Goal: Complete application form: Complete application form

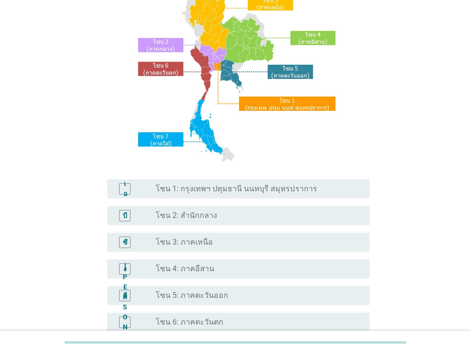
scroll to position [95, 0]
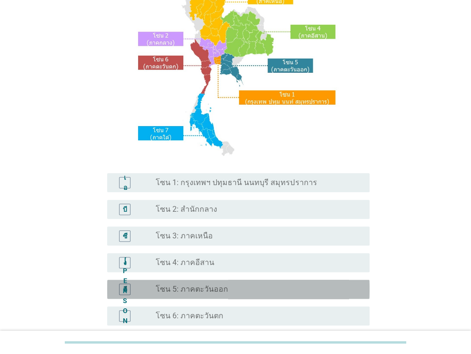
click at [275, 289] on div "ปุ่มวิทยุ[PERSON_NAME]เลือก โซน 5: ภาคตะวันออก" at bounding box center [255, 290] width 198 height 10
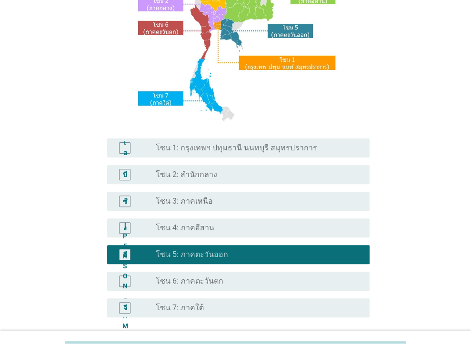
scroll to position [190, 0]
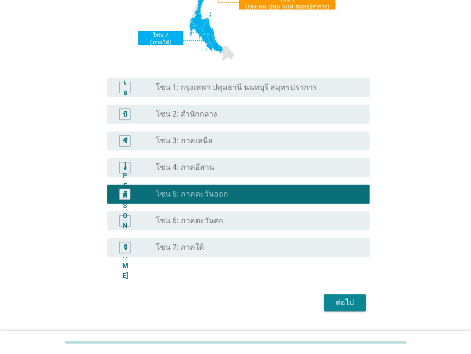
click at [354, 298] on div "ต่อไป" at bounding box center [344, 302] width 27 height 11
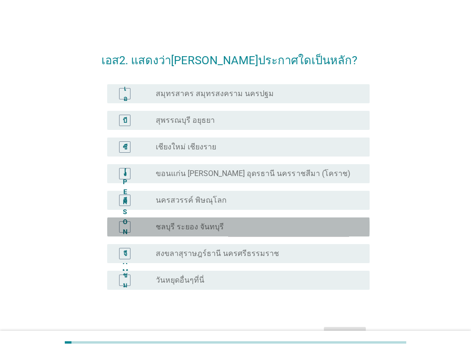
click at [195, 224] on font "ชลบุรี ระยอง จันทบุรี" at bounding box center [190, 226] width 68 height 9
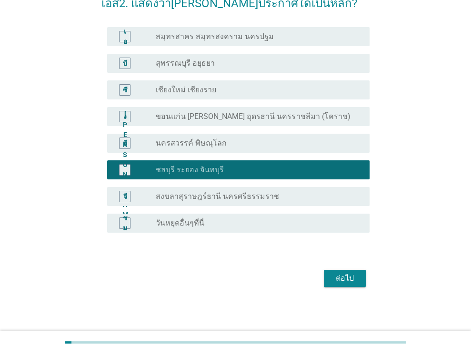
scroll to position [58, 0]
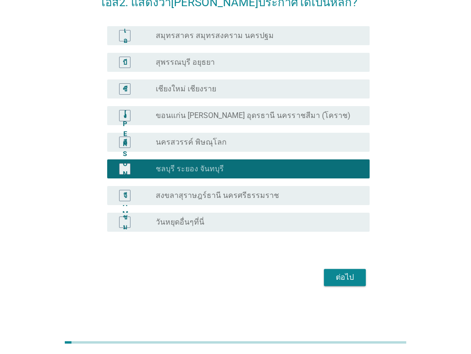
click at [346, 277] on font "ต่อไป" at bounding box center [345, 277] width 18 height 9
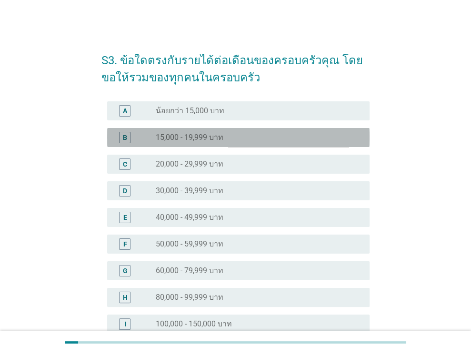
click at [181, 136] on label "15,000 - 19,999 บาท" at bounding box center [190, 138] width 68 height 10
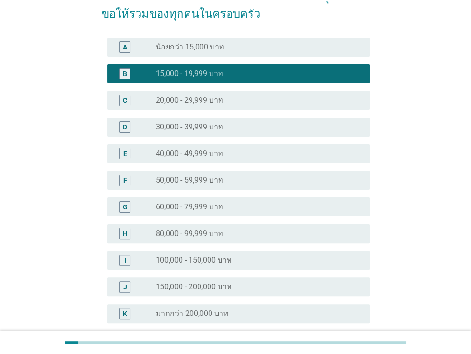
scroll to position [143, 0]
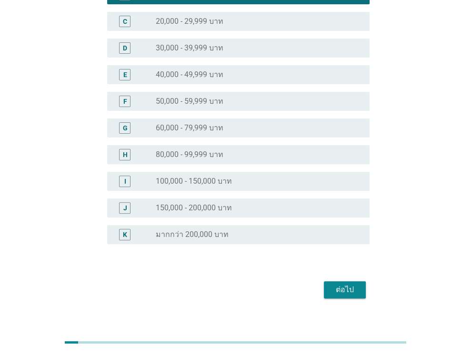
click at [346, 288] on div "ต่อไป" at bounding box center [344, 289] width 27 height 11
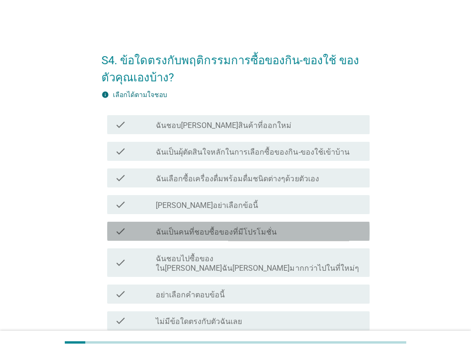
click at [251, 230] on label "ฉันเป็นคนที่ชอบซื้อของที่มีโปรโมชั่น" at bounding box center [216, 232] width 121 height 10
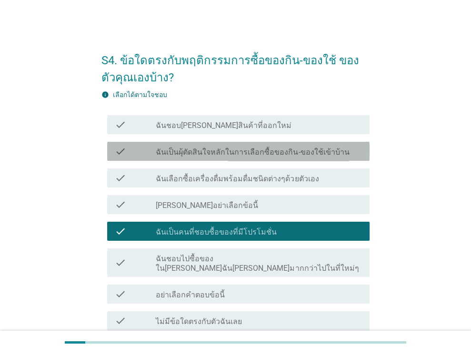
click at [239, 150] on label "ฉันเป็นผุ้ตัดสินใจหลักในการเลือกซื้อของกิน-ของใช้เข้าบ้าน" at bounding box center [252, 153] width 193 height 10
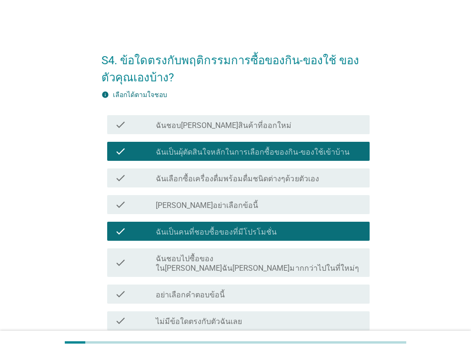
click at [237, 258] on label "ฉันชอบไปซื้อของใน[PERSON_NAME]ฉัน[PERSON_NAME]มากกว่าไปในที่ใหม่ๆ" at bounding box center [259, 263] width 206 height 19
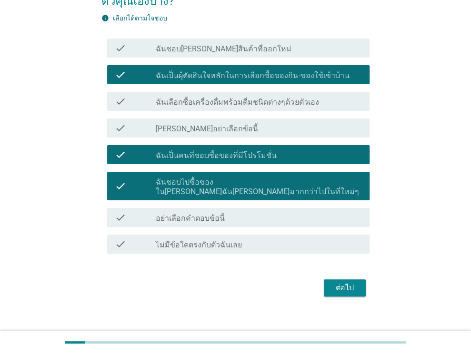
scroll to position [78, 0]
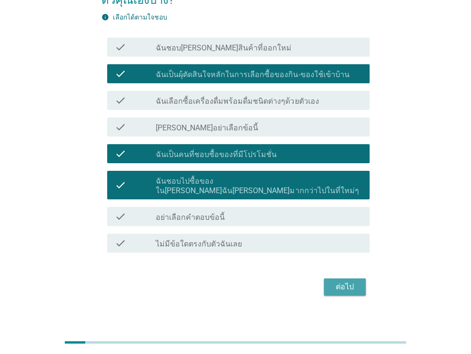
click at [345, 281] on div "ต่อไป" at bounding box center [344, 286] width 27 height 11
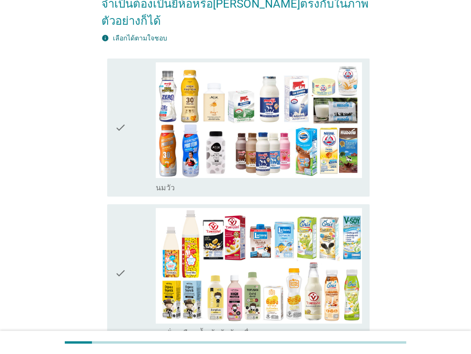
scroll to position [143, 0]
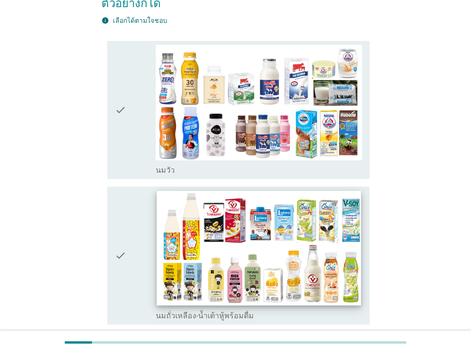
click at [261, 223] on img at bounding box center [259, 248] width 204 height 115
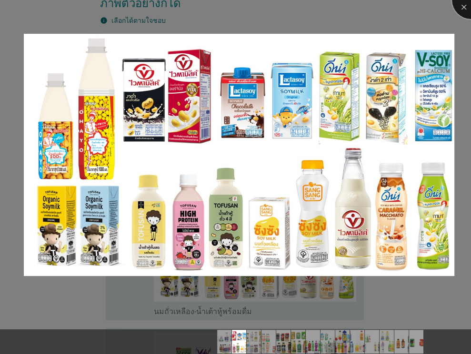
click at [461, 6] on div at bounding box center [471, 0] width 38 height 38
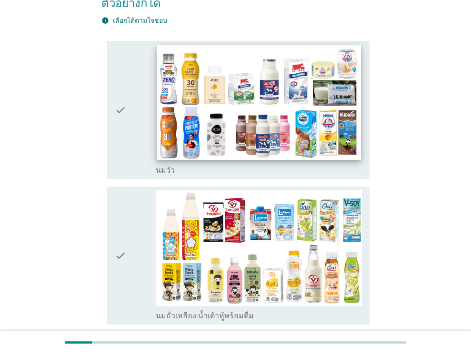
click at [303, 83] on img at bounding box center [259, 102] width 204 height 115
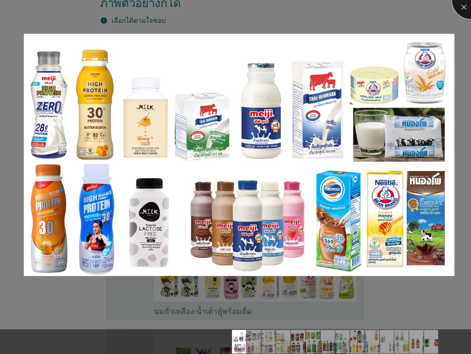
click at [461, 8] on div at bounding box center [471, 0] width 38 height 38
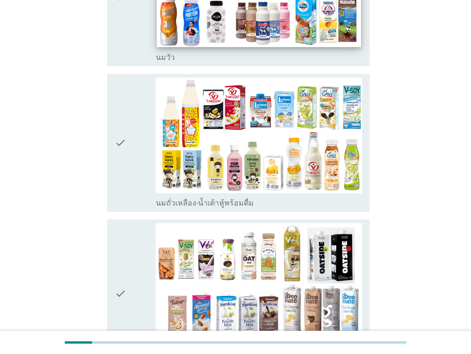
scroll to position [286, 0]
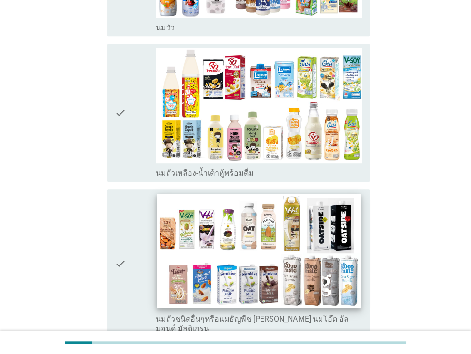
click at [302, 219] on img at bounding box center [259, 251] width 204 height 115
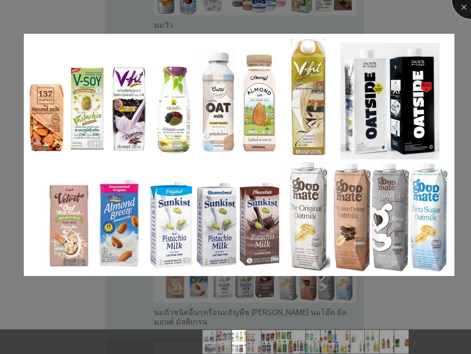
click at [464, 3] on div at bounding box center [471, 0] width 38 height 38
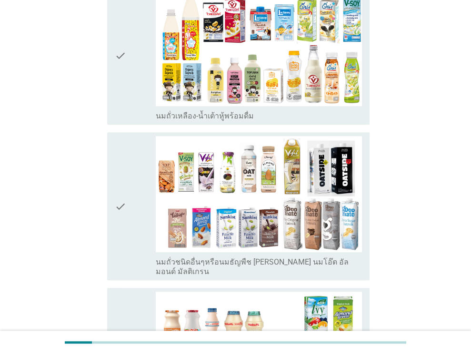
scroll to position [428, 0]
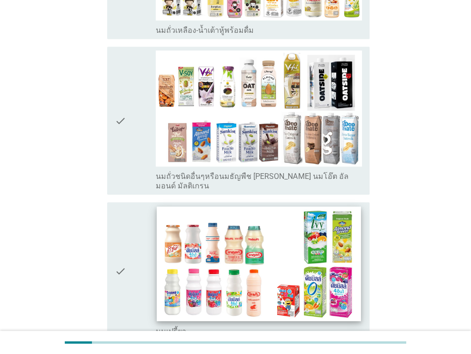
click at [269, 266] on img at bounding box center [259, 264] width 204 height 115
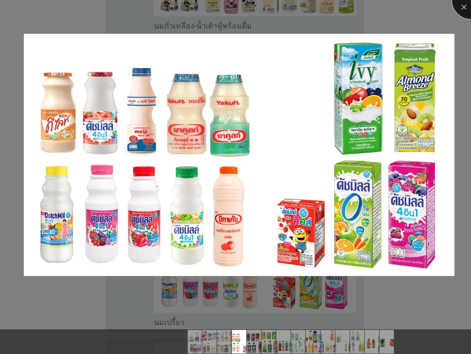
click at [465, 5] on div at bounding box center [471, 0] width 38 height 38
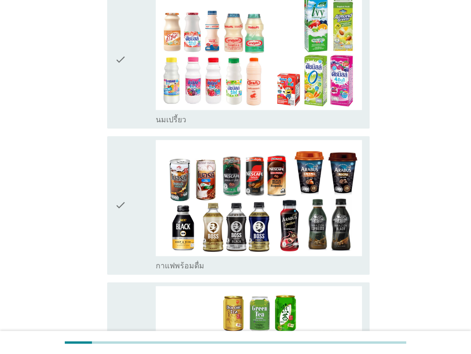
scroll to position [714, 0]
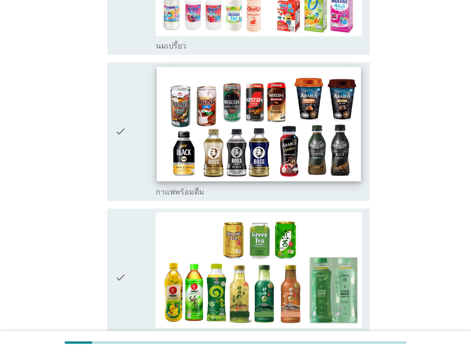
click at [278, 139] on img at bounding box center [259, 124] width 204 height 115
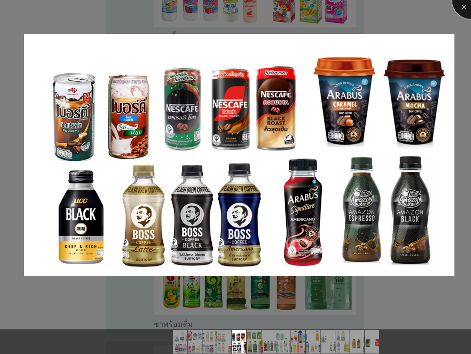
click at [462, 5] on div at bounding box center [471, 0] width 38 height 38
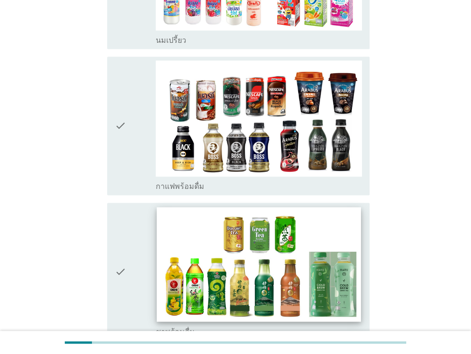
scroll to position [761, 0]
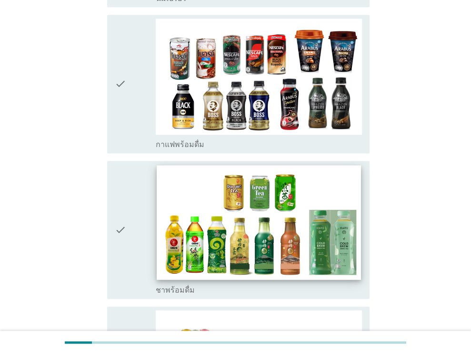
click at [274, 186] on img at bounding box center [259, 222] width 204 height 115
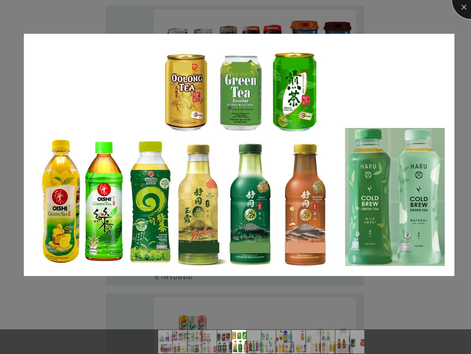
click at [460, 7] on div at bounding box center [471, 0] width 38 height 38
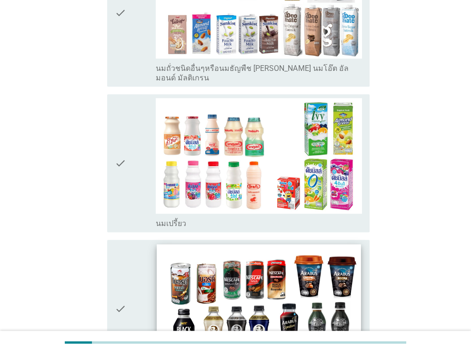
scroll to position [457, 0]
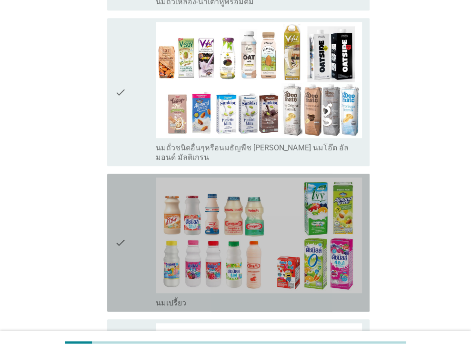
click at [119, 211] on icon "check" at bounding box center [120, 243] width 11 height 130
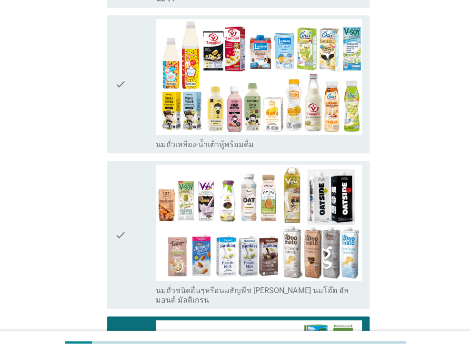
scroll to position [171, 0]
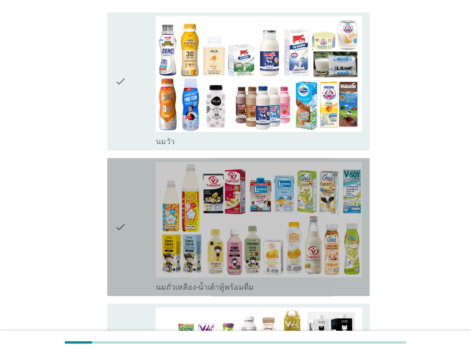
click at [120, 205] on icon "check" at bounding box center [120, 227] width 11 height 130
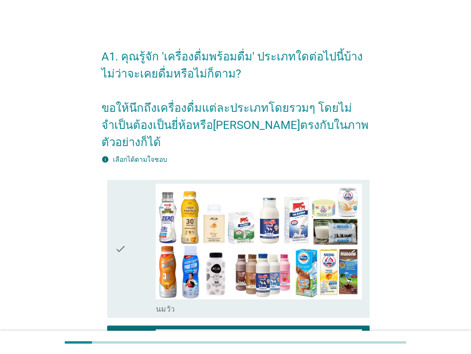
scroll to position [0, 0]
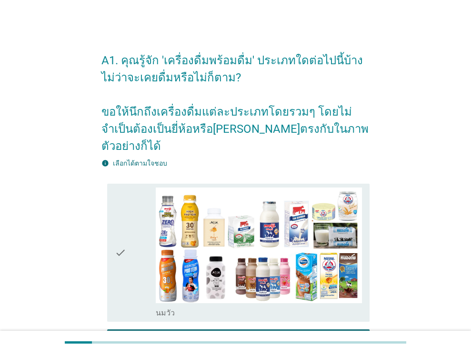
click at [122, 234] on icon "check" at bounding box center [120, 253] width 11 height 130
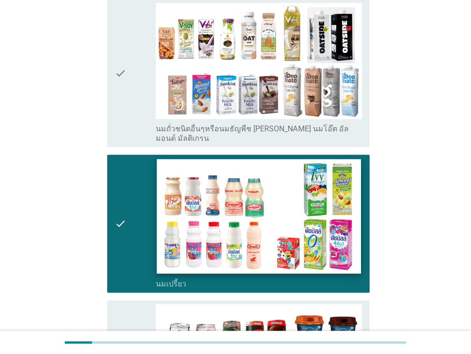
scroll to position [619, 0]
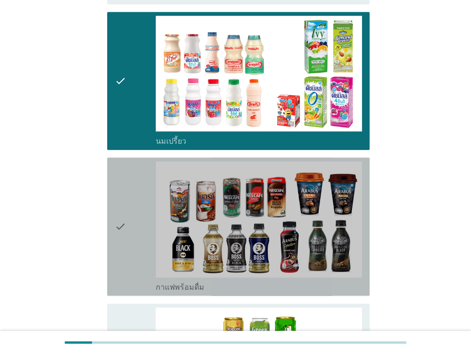
click at [122, 197] on icon "check" at bounding box center [120, 226] width 11 height 130
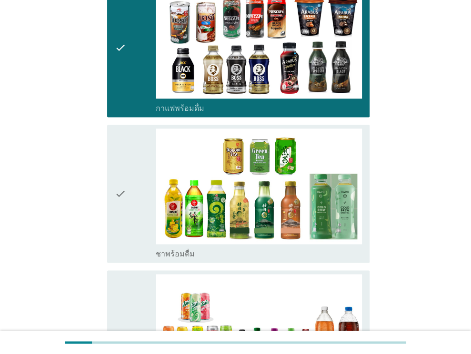
scroll to position [809, 0]
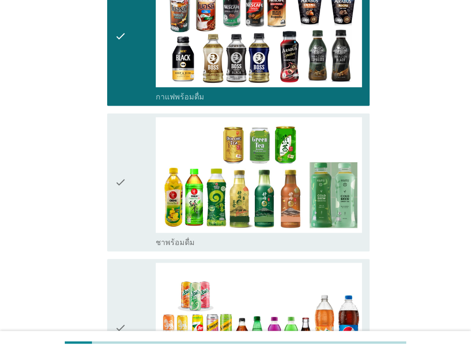
click at [118, 153] on icon "check" at bounding box center [120, 182] width 11 height 130
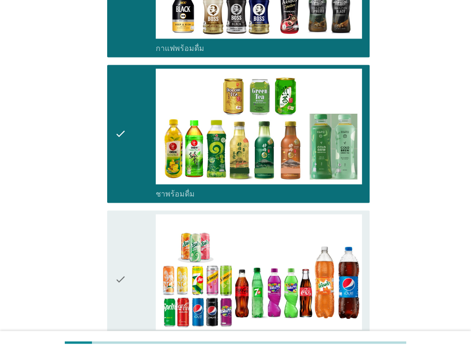
scroll to position [904, 0]
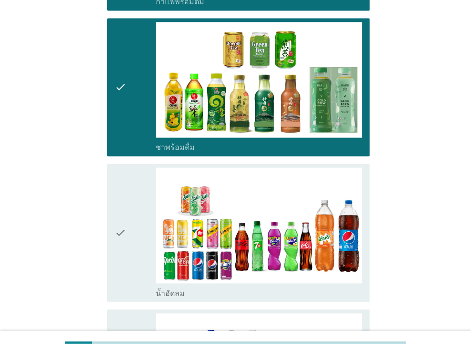
click at [120, 203] on icon "check" at bounding box center [120, 233] width 11 height 130
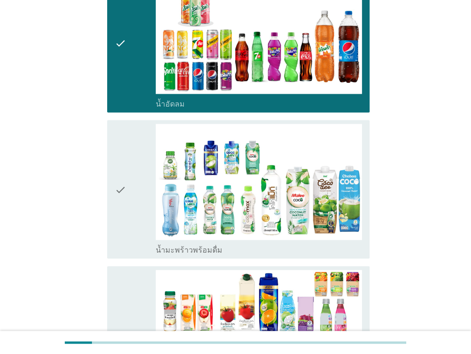
scroll to position [1190, 0]
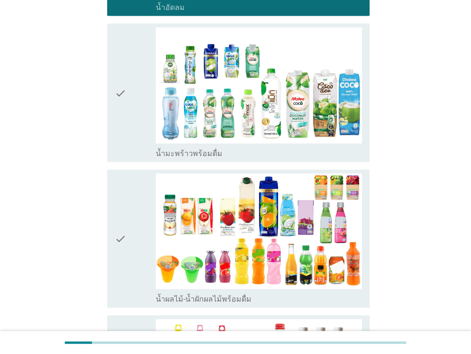
click at [123, 207] on icon "check" at bounding box center [120, 239] width 11 height 130
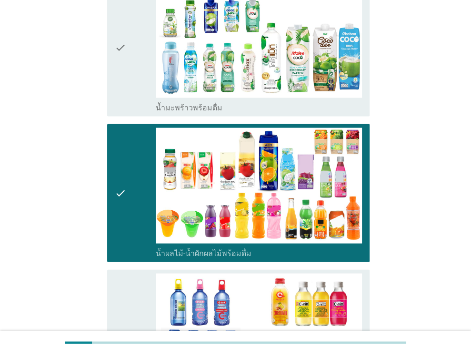
scroll to position [1285, 0]
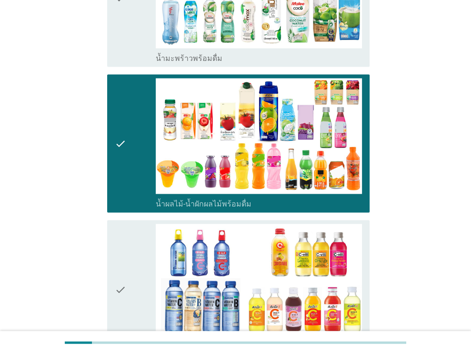
click at [118, 257] on icon "check" at bounding box center [120, 289] width 11 height 130
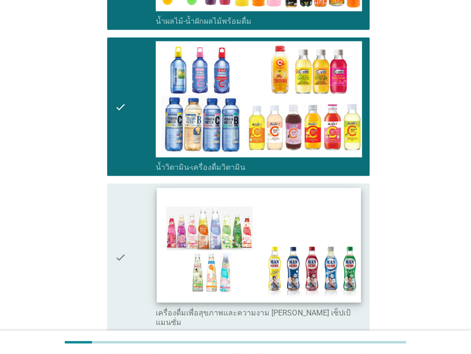
scroll to position [1570, 0]
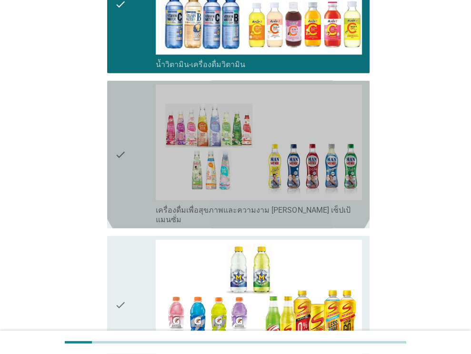
click at [118, 116] on icon "check" at bounding box center [120, 155] width 11 height 140
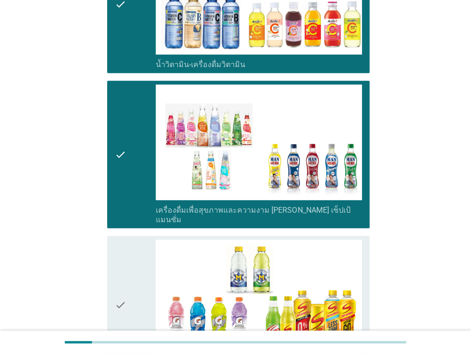
click at [119, 260] on icon "check" at bounding box center [120, 305] width 11 height 130
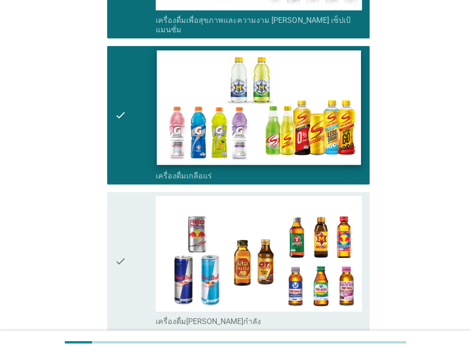
scroll to position [1761, 0]
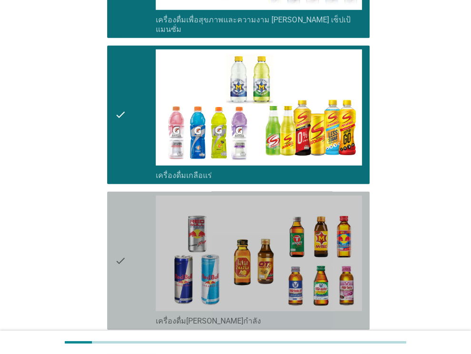
click at [118, 216] on icon "check" at bounding box center [120, 261] width 11 height 130
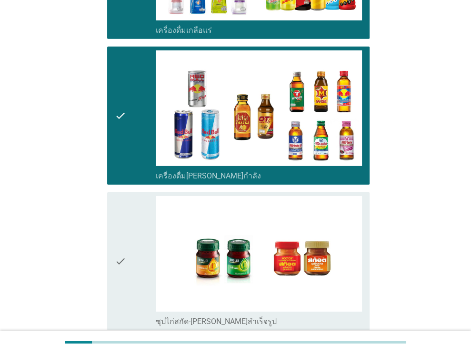
scroll to position [1951, 0]
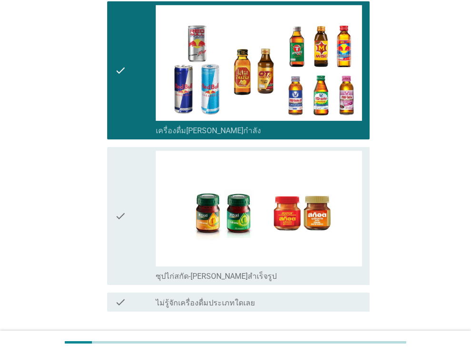
click at [122, 170] on icon "check" at bounding box center [120, 216] width 11 height 130
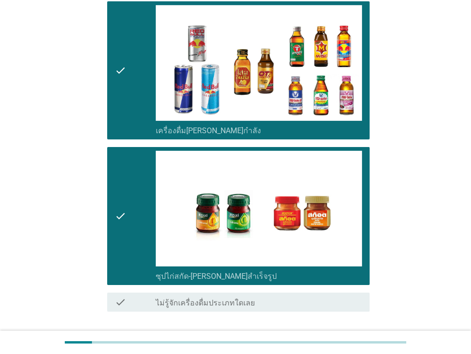
click at [345, 340] on div "ต่อไป" at bounding box center [344, 345] width 27 height 11
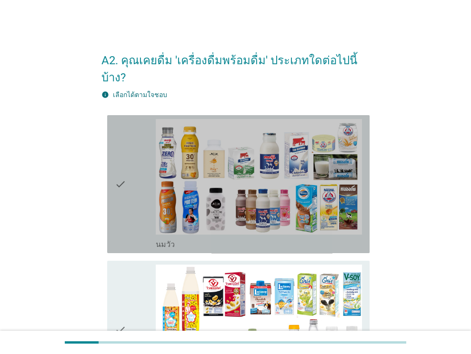
click at [117, 165] on icon "check" at bounding box center [120, 184] width 11 height 130
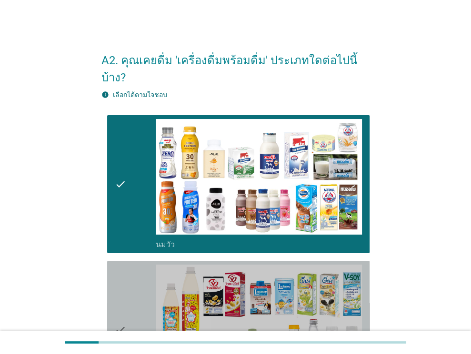
click at [117, 310] on icon "check" at bounding box center [120, 330] width 11 height 130
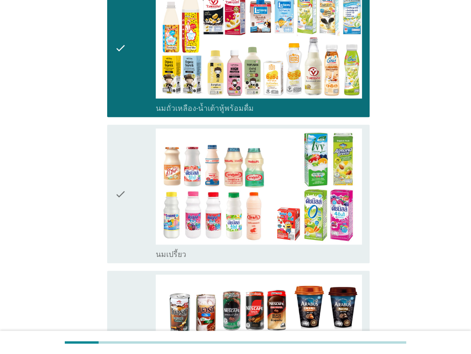
scroll to position [286, 0]
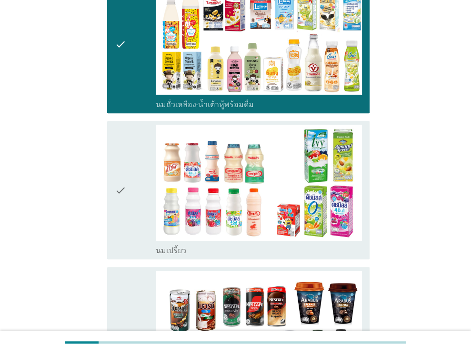
click at [119, 170] on icon "check" at bounding box center [120, 190] width 11 height 130
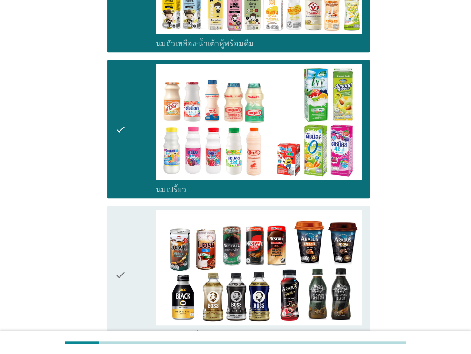
scroll to position [428, 0]
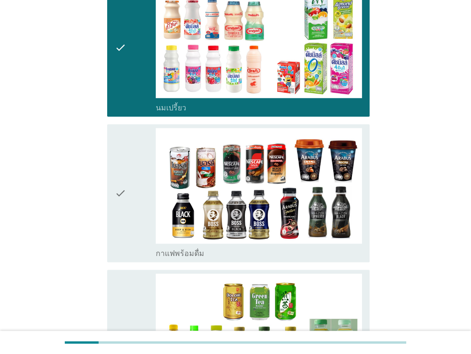
click at [122, 171] on icon "check" at bounding box center [120, 193] width 11 height 130
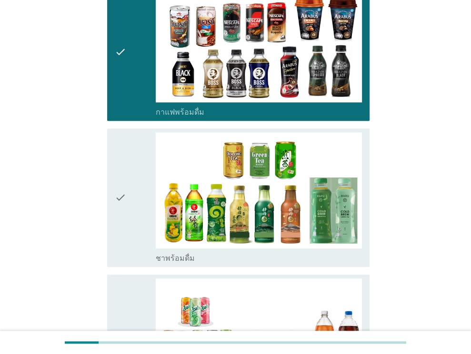
scroll to position [571, 0]
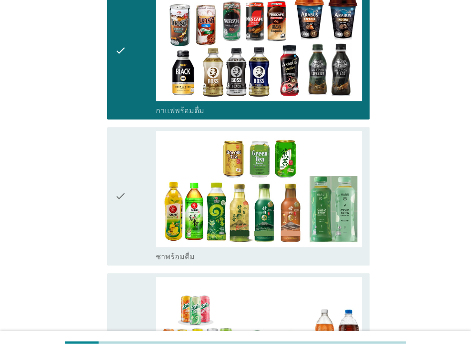
click at [116, 175] on icon "check" at bounding box center [120, 196] width 11 height 130
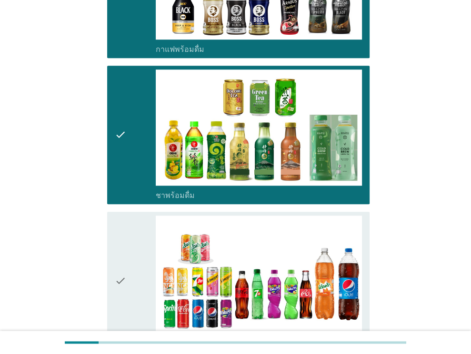
scroll to position [666, 0]
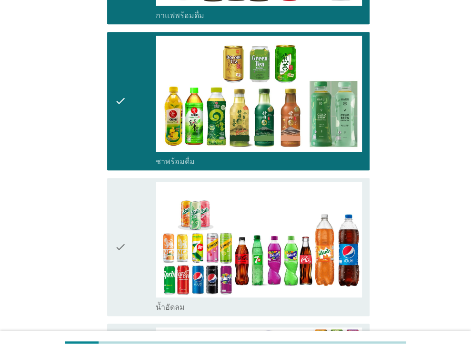
click at [118, 226] on icon "check" at bounding box center [120, 247] width 11 height 130
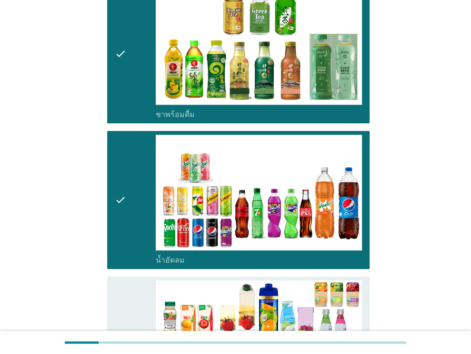
scroll to position [809, 0]
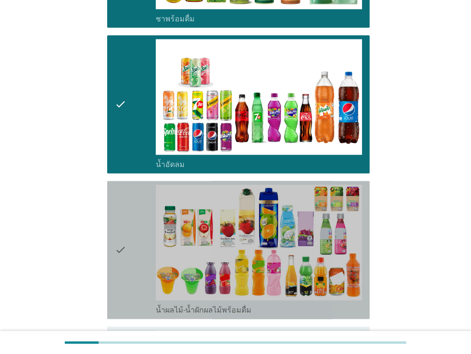
click at [120, 226] on icon "check" at bounding box center [120, 250] width 11 height 130
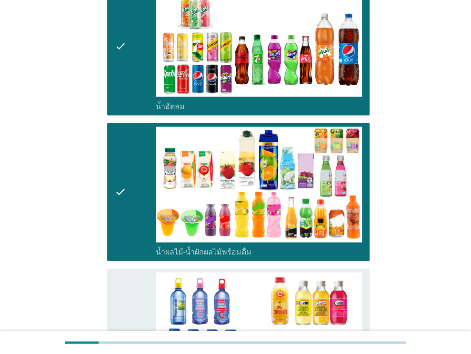
scroll to position [952, 0]
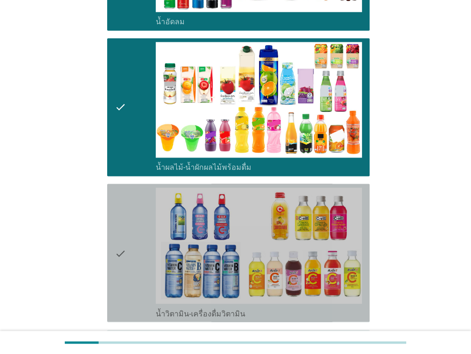
click at [119, 232] on icon "check" at bounding box center [120, 253] width 11 height 130
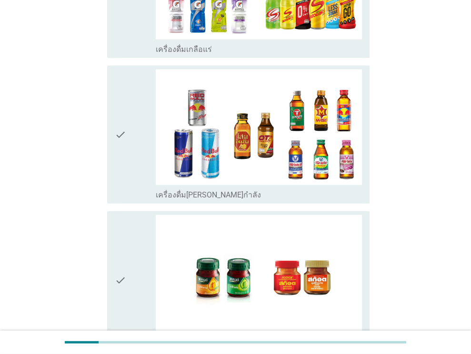
scroll to position [1523, 0]
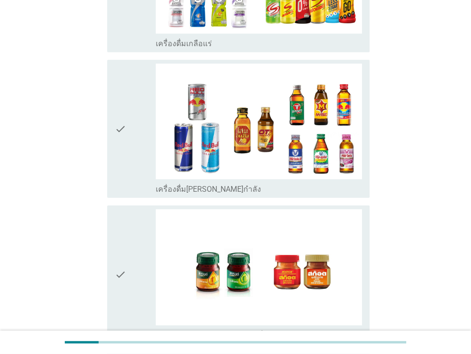
click at [119, 244] on icon "check" at bounding box center [120, 274] width 11 height 130
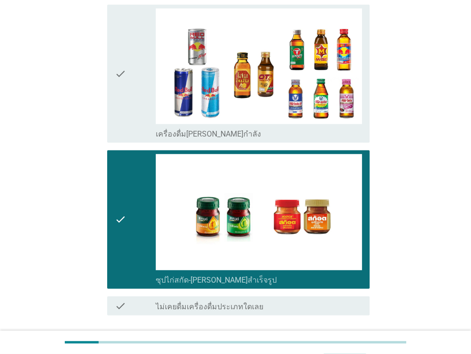
scroll to position [1620, 0]
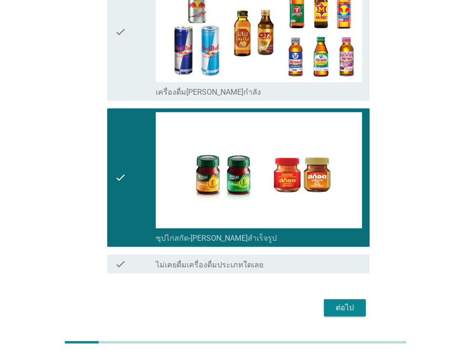
click at [340, 302] on div "ต่อไป" at bounding box center [344, 307] width 27 height 11
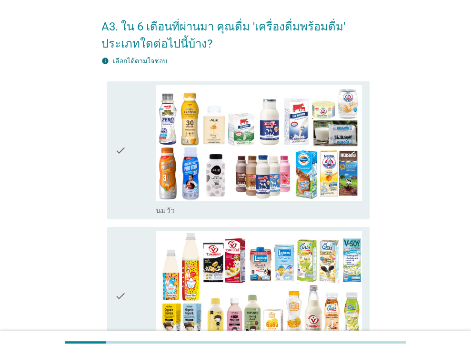
scroll to position [95, 0]
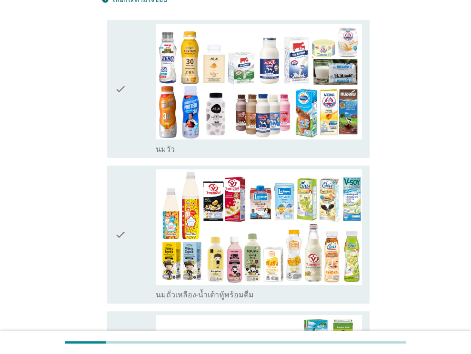
click at [116, 234] on icon "check" at bounding box center [120, 234] width 11 height 130
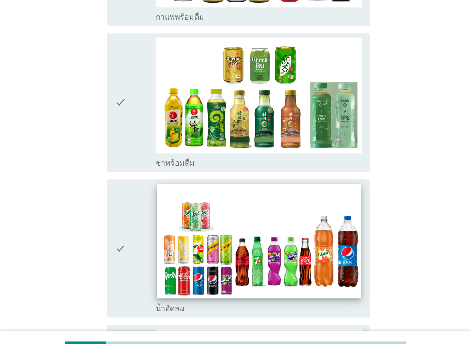
scroll to position [666, 0]
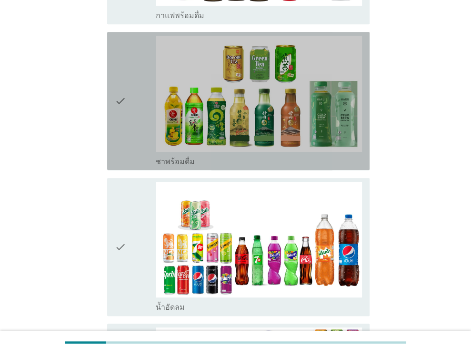
click at [124, 97] on icon "check" at bounding box center [120, 101] width 11 height 130
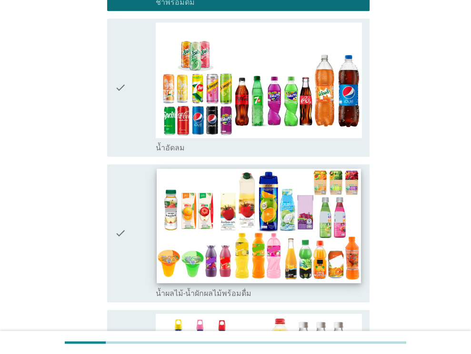
scroll to position [904, 0]
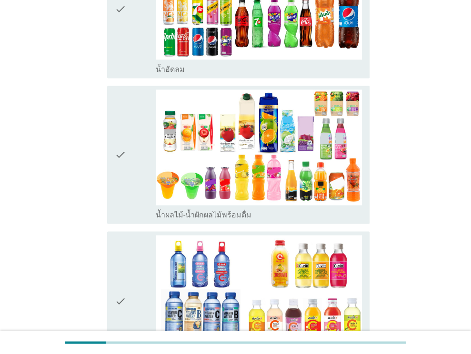
click at [122, 6] on icon "check" at bounding box center [120, 9] width 11 height 130
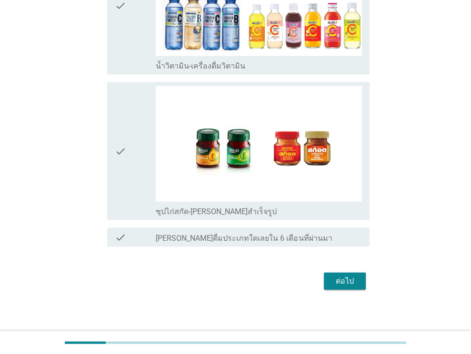
scroll to position [1201, 0]
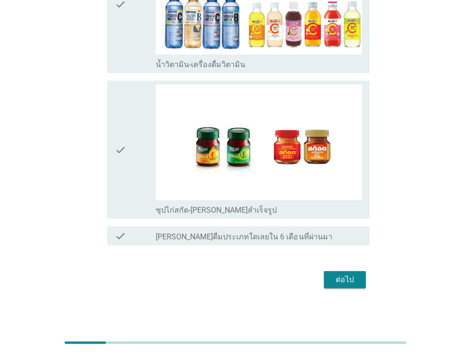
click at [336, 274] on div "ต่อไป" at bounding box center [344, 279] width 27 height 11
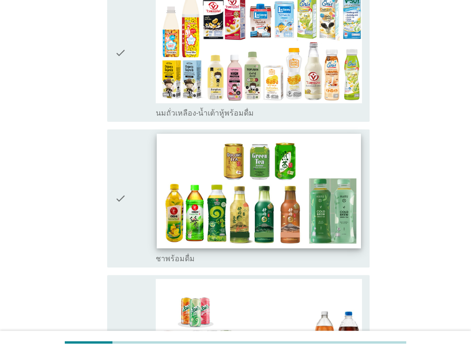
scroll to position [143, 0]
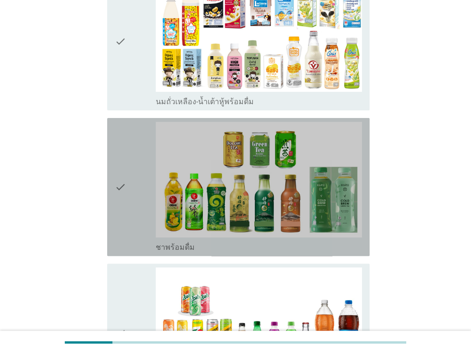
click at [118, 183] on icon "check" at bounding box center [120, 187] width 11 height 130
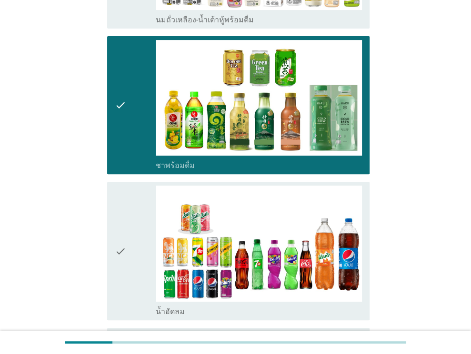
scroll to position [327, 0]
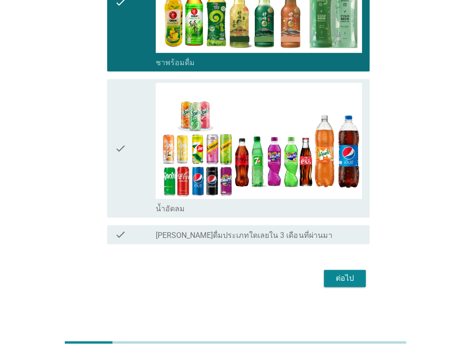
click at [336, 277] on div "ต่อไป" at bounding box center [344, 278] width 27 height 11
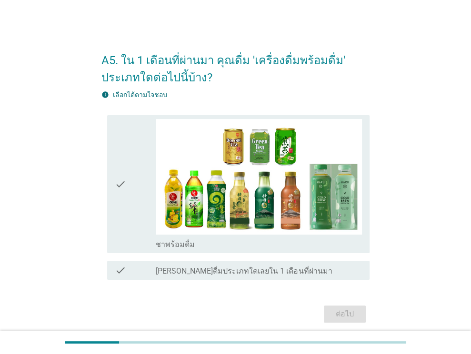
click at [122, 180] on icon "check" at bounding box center [120, 184] width 11 height 130
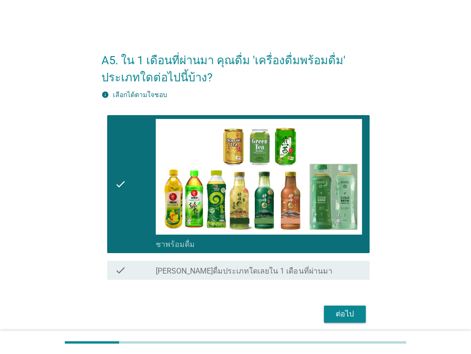
click at [345, 308] on div "ต่อไป" at bounding box center [344, 313] width 27 height 11
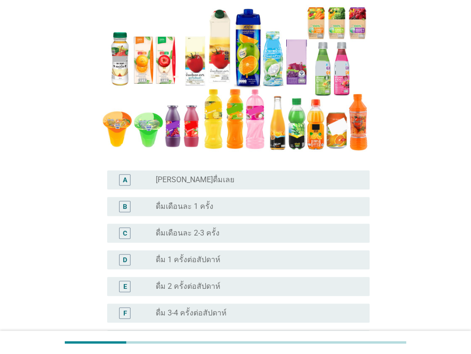
scroll to position [190, 0]
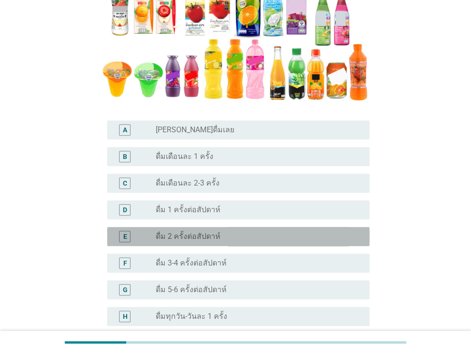
click at [212, 231] on div "radio_button_unchecked ดื่ม 2 ครั้งต่อสัปดาห์" at bounding box center [259, 236] width 206 height 11
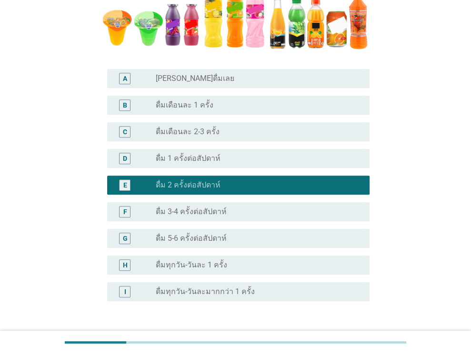
scroll to position [312, 0]
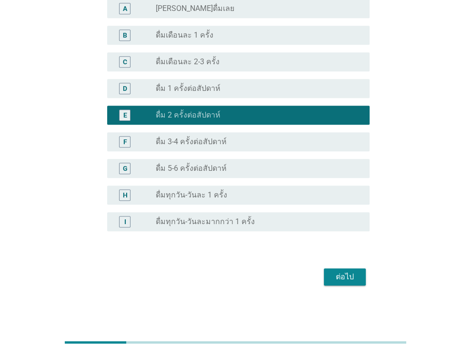
click at [358, 272] on button "ต่อไป" at bounding box center [345, 276] width 42 height 17
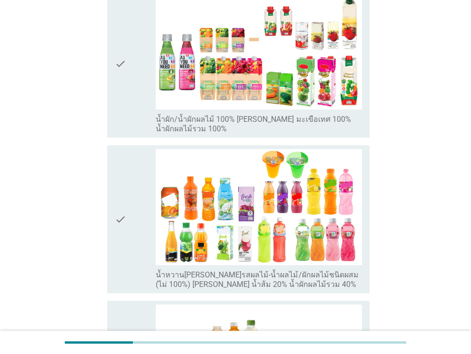
scroll to position [333, 0]
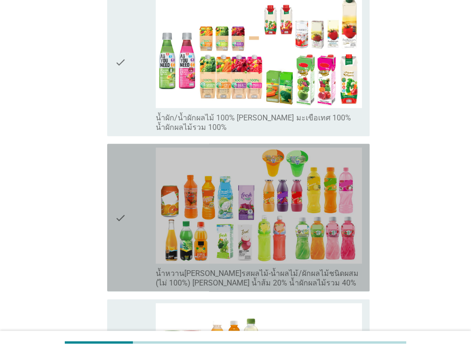
click at [118, 189] on icon "check" at bounding box center [120, 218] width 11 height 140
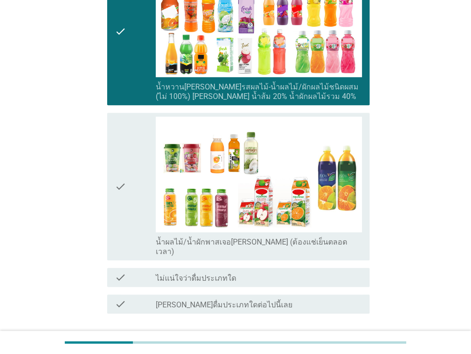
scroll to position [553, 0]
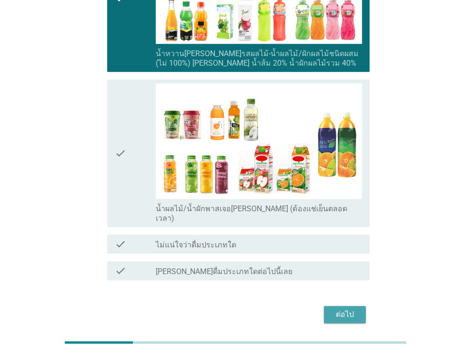
click at [340, 309] on div "ต่อไป" at bounding box center [344, 314] width 27 height 11
